Goal: Information Seeking & Learning: Learn about a topic

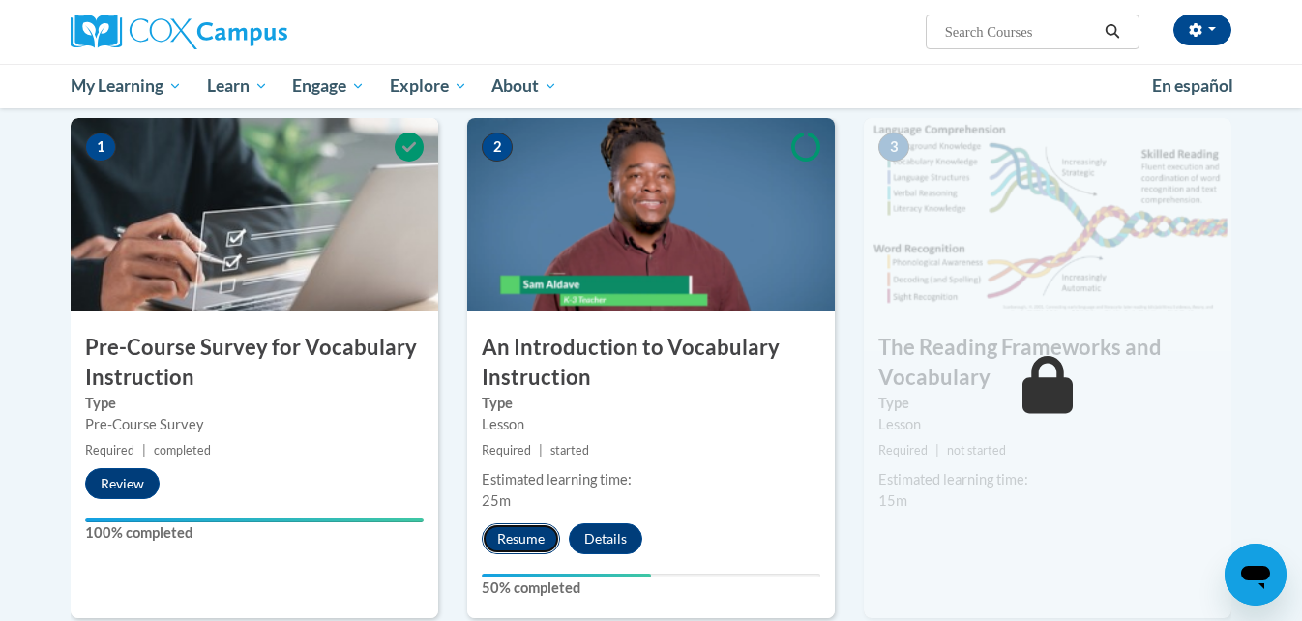
click at [507, 535] on button "Resume" at bounding box center [521, 538] width 78 height 31
